Goal: Task Accomplishment & Management: Manage account settings

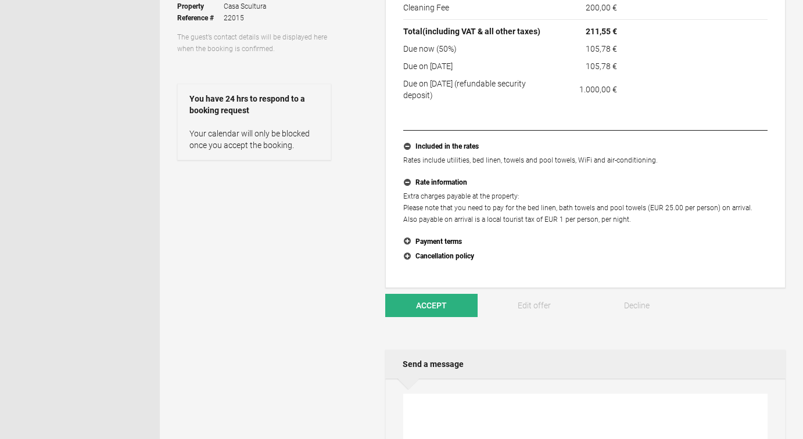
scroll to position [208, 0]
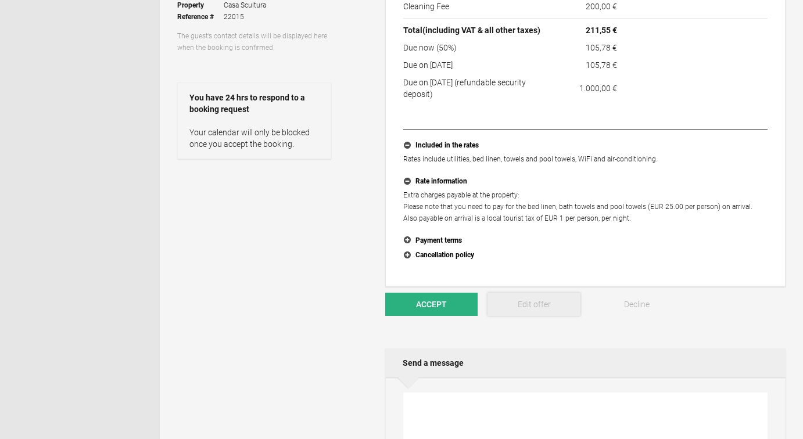
click at [540, 305] on link "Edit offer" at bounding box center [533, 304] width 92 height 23
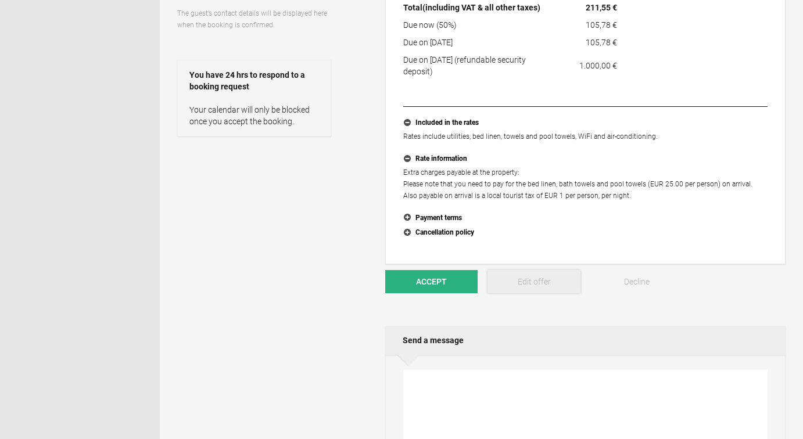
scroll to position [232, 0]
click at [537, 281] on link "Edit offer" at bounding box center [533, 280] width 92 height 23
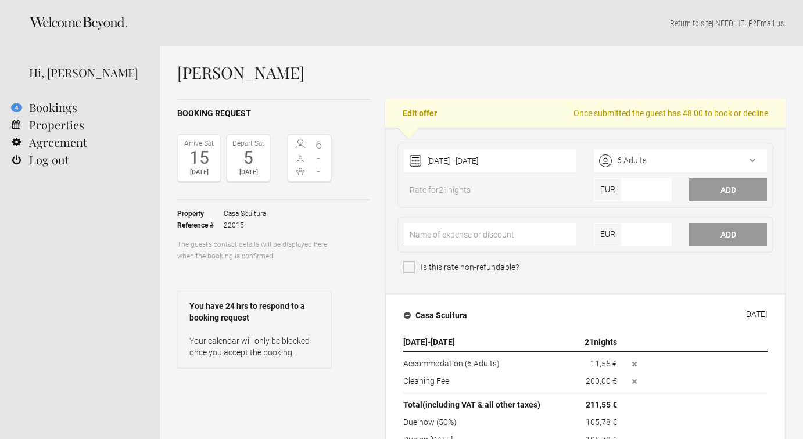
click at [447, 233] on input"] "text" at bounding box center [490, 234] width 173 height 23
type input"] "Cleaning Fee"
click at [637, 232] on input"] "number" at bounding box center [646, 234] width 50 height 23
click at [639, 233] on input"] "number" at bounding box center [646, 234] width 50 height 23
type input"] "250"
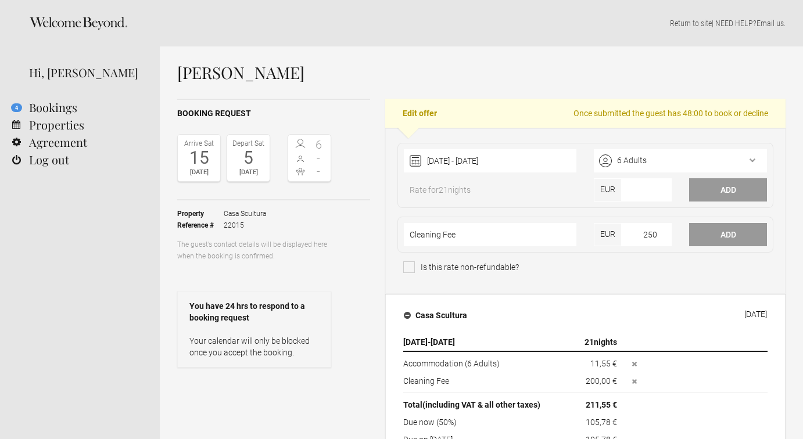
click at [653, 266] on div "Is this rate non-refundable?" at bounding box center [585, 269] width 364 height 17
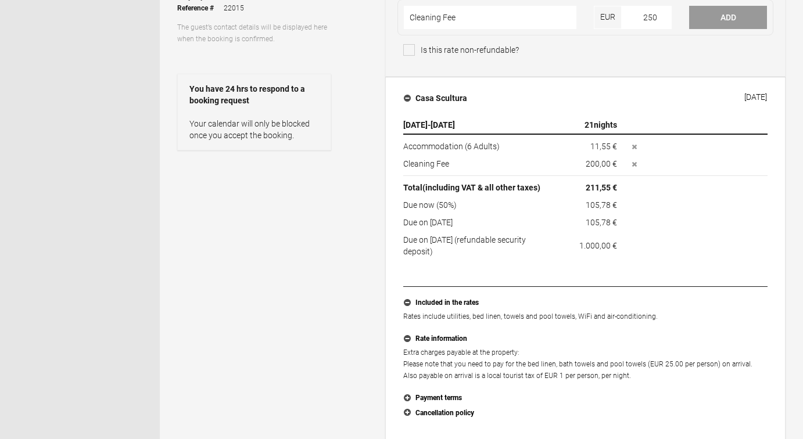
scroll to position [35, 0]
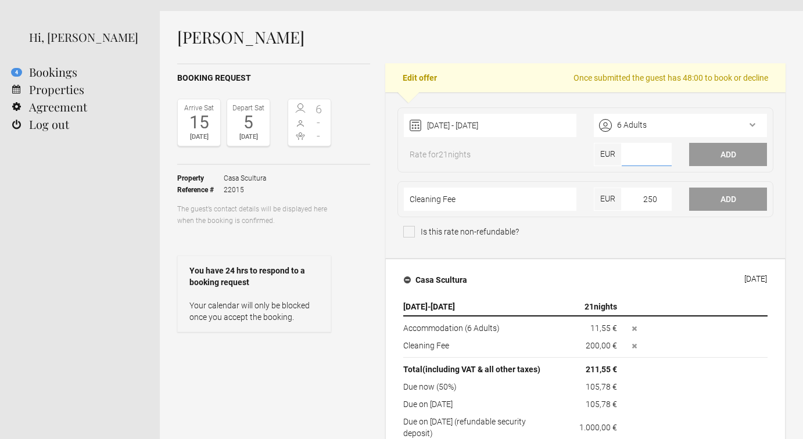
click at [638, 157] on input"] "number" at bounding box center [646, 154] width 50 height 23
type input"] "11"
click at [639, 153] on input"] "11.300" at bounding box center [646, 154] width 50 height 23
type input"] "11300"
click at [712, 152] on button "Add" at bounding box center [728, 154] width 78 height 23
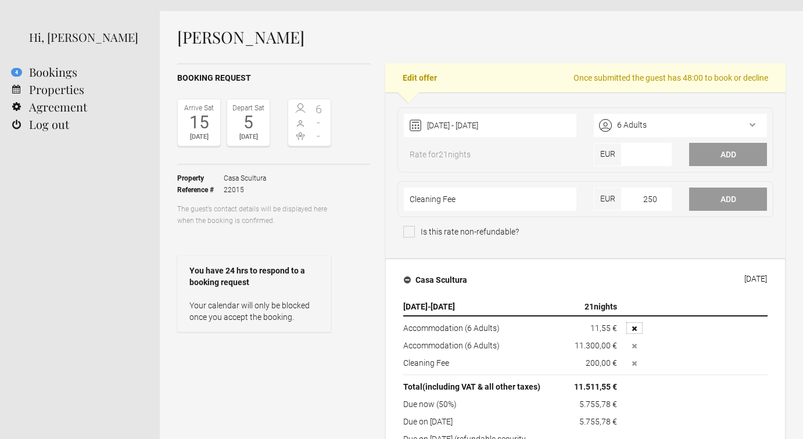
click at [633, 328] on icon "button" at bounding box center [634, 328] width 5 height 5
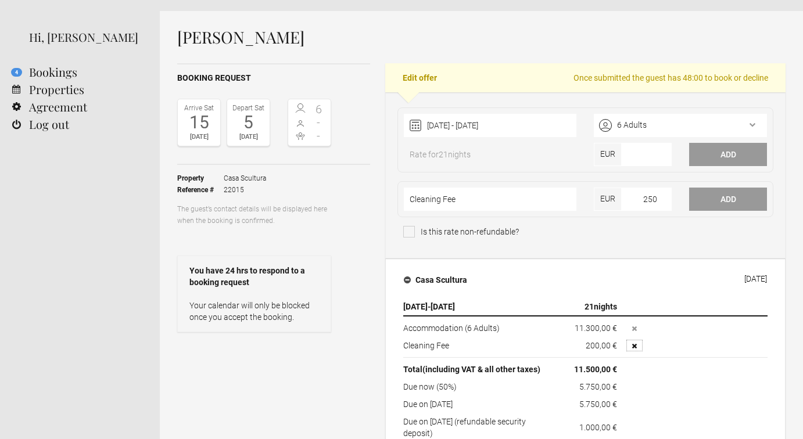
click at [632, 344] on icon "button" at bounding box center [634, 346] width 5 height 5
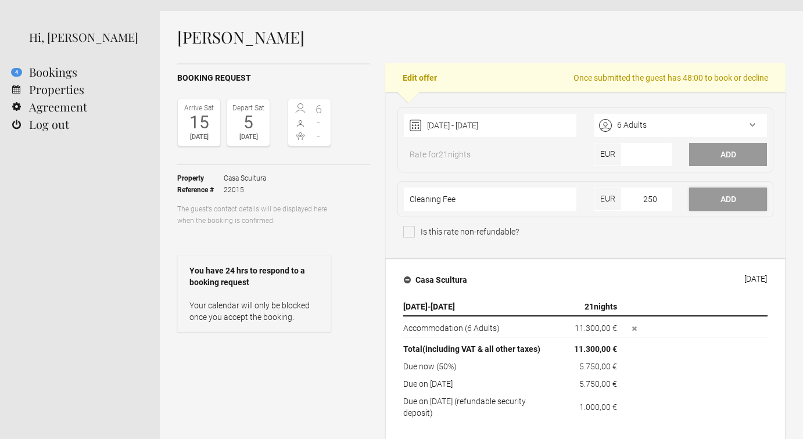
click at [720, 197] on button "Add" at bounding box center [728, 199] width 78 height 23
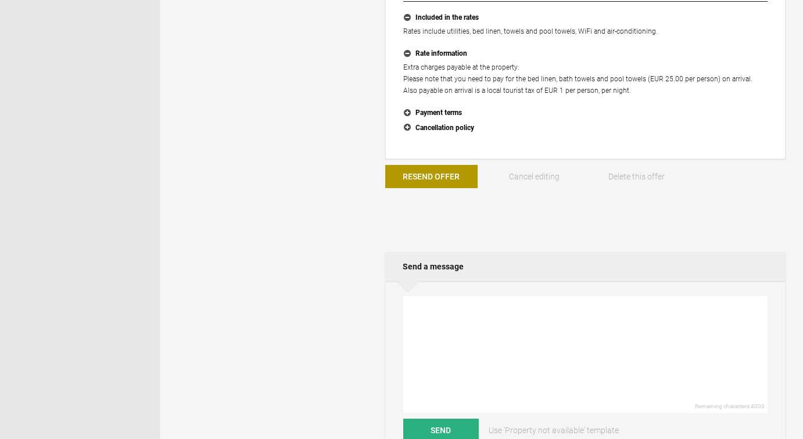
scroll to position [513, 0]
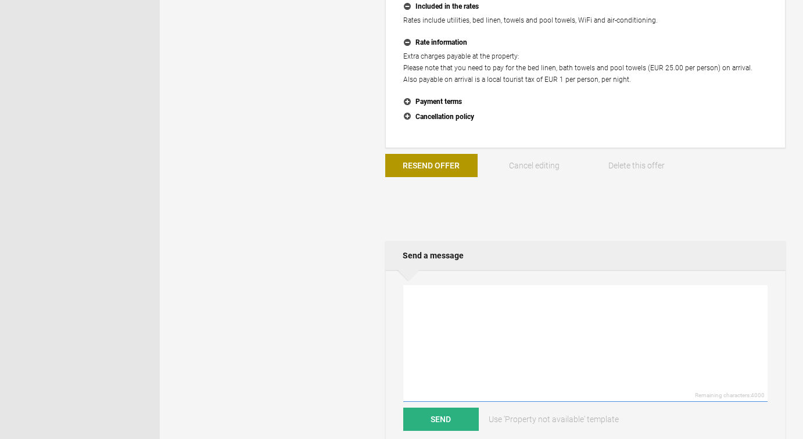
click at [490, 309] on textarea at bounding box center [585, 343] width 364 height 117
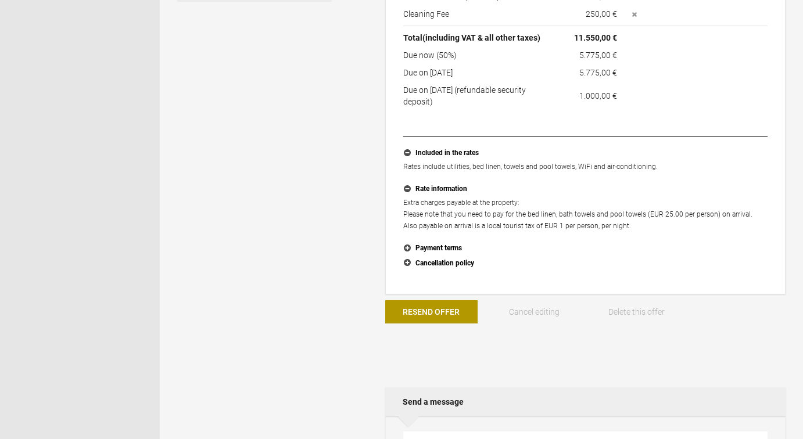
scroll to position [469, 0]
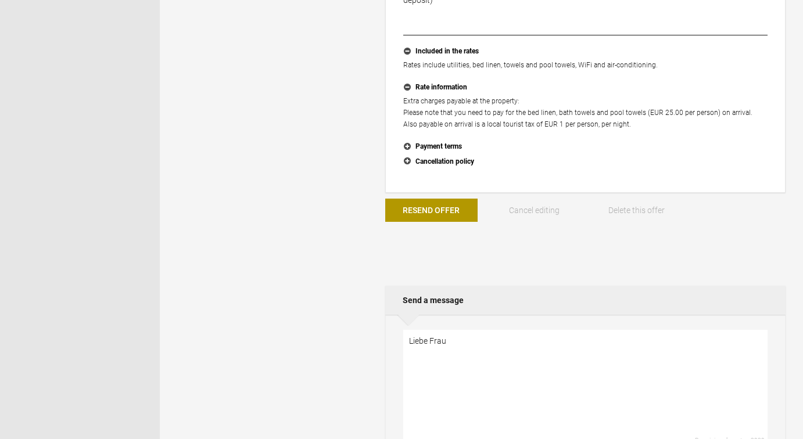
click at [506, 315] on h2 "Send a message" at bounding box center [585, 300] width 400 height 29
click at [483, 342] on textarea "Liebe Frau" at bounding box center [585, 388] width 364 height 117
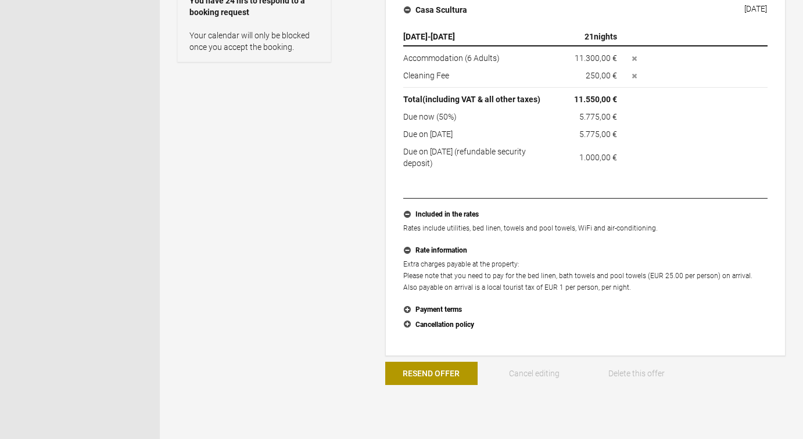
scroll to position [405, 0]
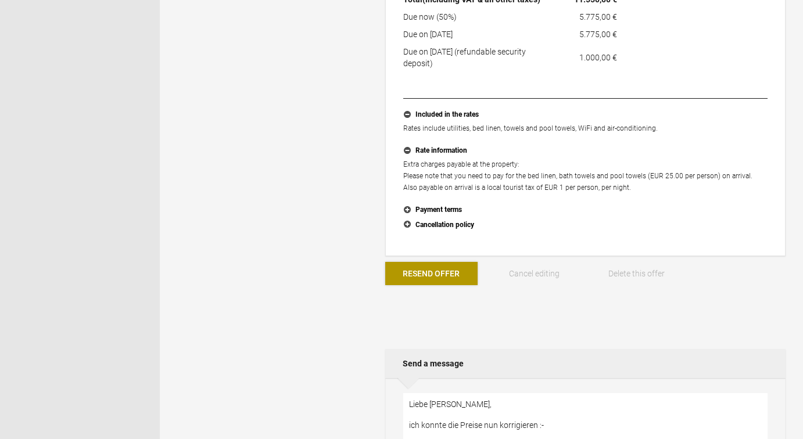
type textarea "Liebe Frau Gögger, ich konnte die Preise nun korrigieren :-"
click at [425, 272] on button "Resend Offer" at bounding box center [431, 273] width 92 height 23
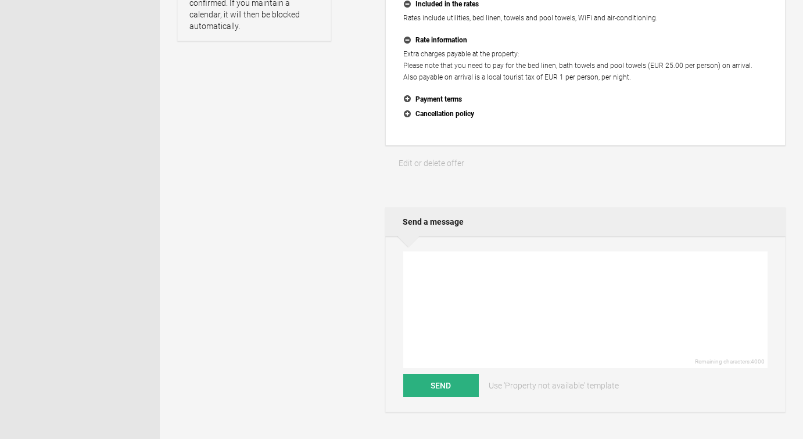
scroll to position [354, 0]
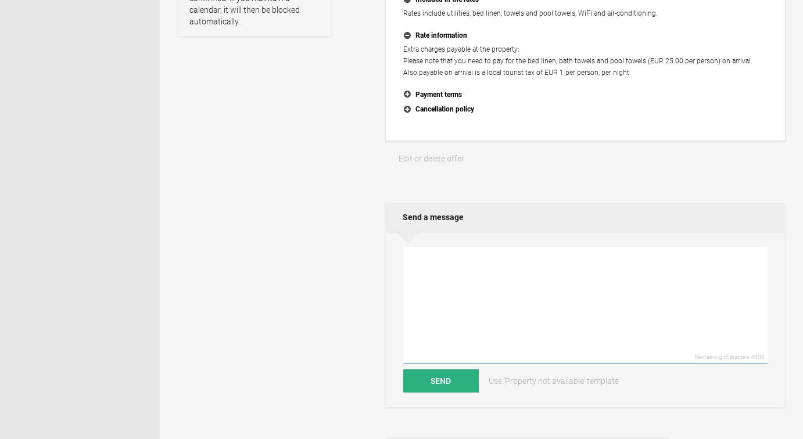
click at [519, 292] on textarea at bounding box center [585, 305] width 364 height 117
drag, startPoint x: 474, startPoint y: 260, endPoint x: 349, endPoint y: 248, distance: 125.4
click at [349, 248] on div "Booking request Arrive Sat 15 Aug 2026 Depart Sat 5 Sep 2026 6 - - Toggle booki…" at bounding box center [481, 218] width 608 height 948
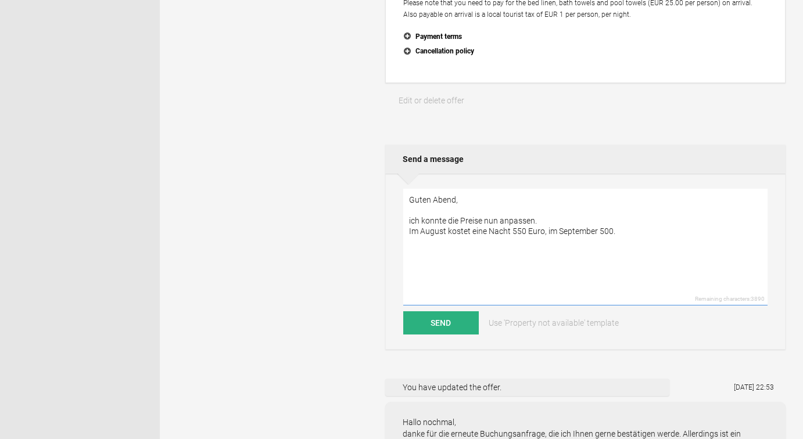
scroll to position [508, 0]
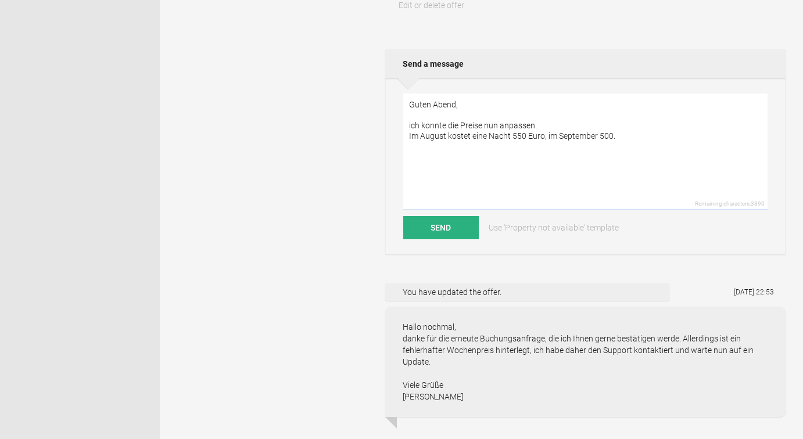
click at [447, 154] on textarea "Guten Abend, ich konnte die Preise nun anpassen. Im August kostet eine Nacht 55…" at bounding box center [585, 152] width 364 height 117
click at [468, 156] on textarea "Guten Abend, ich konnte die Preise nun anpassen. Im August kostet eine Nacht 55…" at bounding box center [585, 152] width 364 height 117
click at [461, 167] on textarea "Guten Abend, ich konnte die Preise nun anpassen. Zur Berechnung: Im August kost…" at bounding box center [585, 152] width 364 height 117
click at [476, 164] on textarea "Guten Abend, ich konnte die Preise nun anpassen. Zur Berechnung: Im August kost…" at bounding box center [585, 152] width 364 height 117
click at [447, 156] on textarea "Guten Abend, ich konnte die Preise nun anpassen. Zur Berechnung: Im August kost…" at bounding box center [585, 152] width 364 height 117
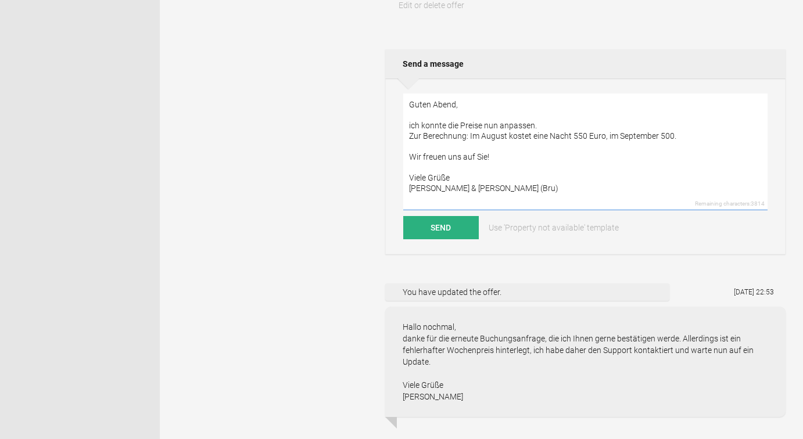
click at [422, 156] on textarea "Guten Abend, ich konnte die Preise nun anpassen. Zur Berechnung: Im August kost…" at bounding box center [585, 152] width 364 height 117
drag, startPoint x: 531, startPoint y: 156, endPoint x: 630, endPoint y: 167, distance: 99.3
click at [630, 167] on textarea "Guten Abend, ich konnte die Preise nun anpassen. Zur Berechnung: Im August kost…" at bounding box center [585, 152] width 364 height 117
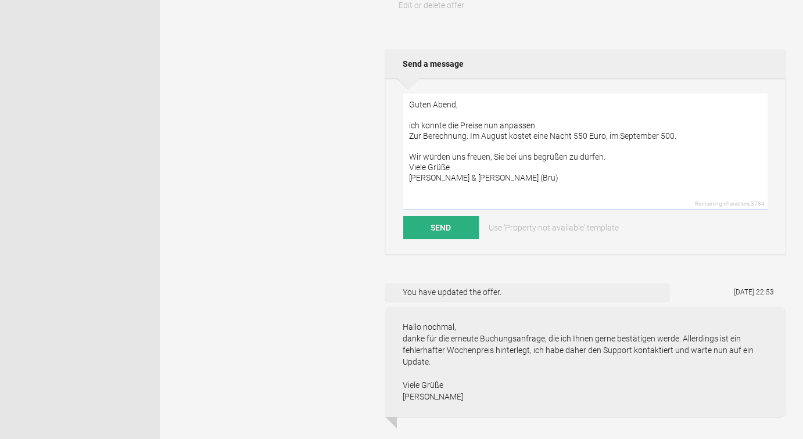
click at [407, 156] on textarea "Guten Abend, ich konnte die Preise nun anpassen. Zur Berechnung: Im August kost…" at bounding box center [585, 152] width 364 height 117
click at [407, 164] on textarea "Guten Abend, ich konnte die Preise nun anpassen. Zur Berechnung: Im August kost…" at bounding box center [585, 152] width 364 height 117
click at [407, 154] on textarea "Guten Abend, ich konnte die Preise nun anpassen. Zur Berechnung: Im August kost…" at bounding box center [585, 152] width 364 height 117
click at [502, 125] on textarea "Guten Abend, ich konnte die Preise nun anpassen. Zur Berechnung: Im August kost…" at bounding box center [585, 152] width 364 height 117
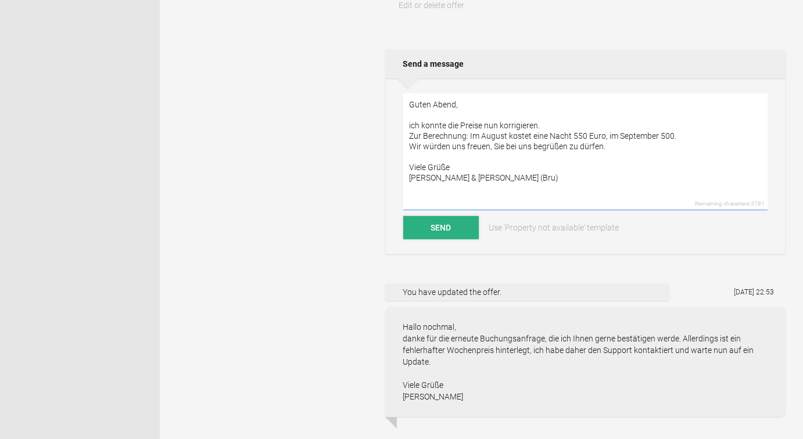
type textarea "Guten Abend, ich konnte die Preise nun korrigieren. Zur Berechnung: Im August k…"
click at [444, 229] on button "Send" at bounding box center [441, 227] width 76 height 23
